Goal: Transaction & Acquisition: Purchase product/service

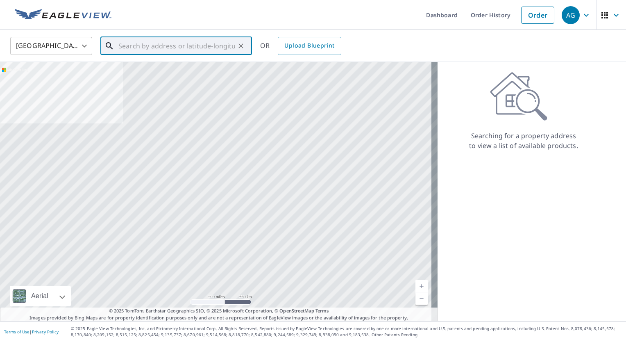
click at [164, 47] on input "text" at bounding box center [176, 45] width 117 height 23
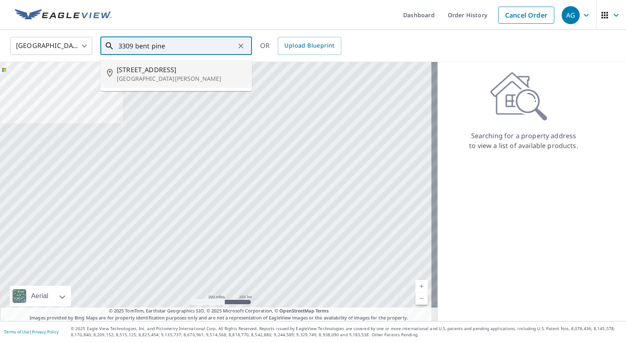
click at [192, 71] on span "[STREET_ADDRESS]" at bounding box center [181, 70] width 129 height 10
type input "[STREET_ADDRESS][PERSON_NAME]"
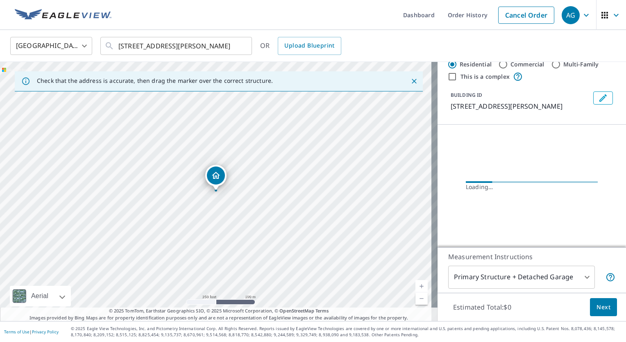
scroll to position [5, 0]
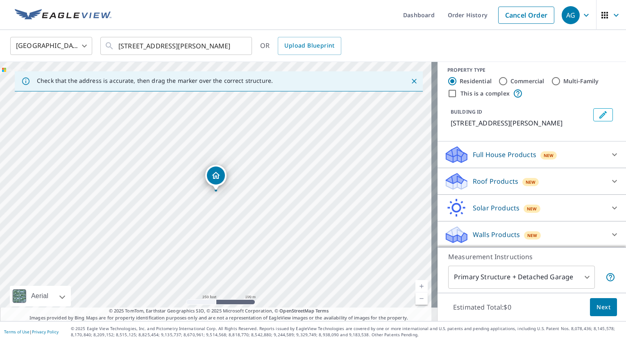
click at [527, 184] on span "New" at bounding box center [531, 182] width 10 height 7
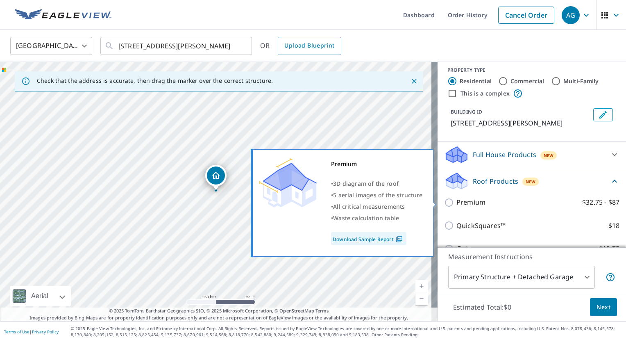
click at [446, 204] on input "Premium $32.75 - $87" at bounding box center [450, 203] width 12 height 10
checkbox input "true"
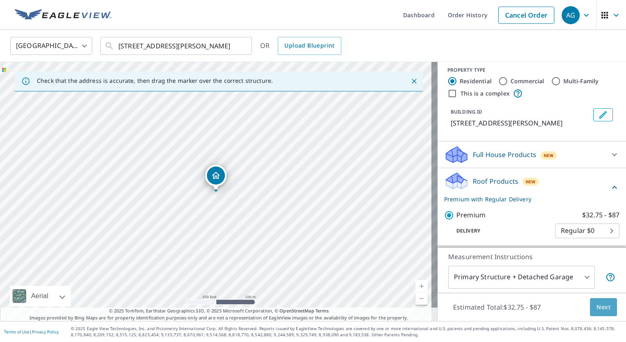
click at [599, 308] on span "Next" at bounding box center [604, 307] width 14 height 10
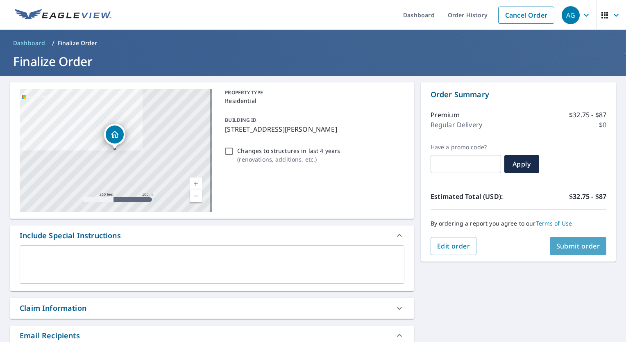
click at [592, 251] on button "Submit order" at bounding box center [578, 246] width 57 height 18
